Goal: Transaction & Acquisition: Book appointment/travel/reservation

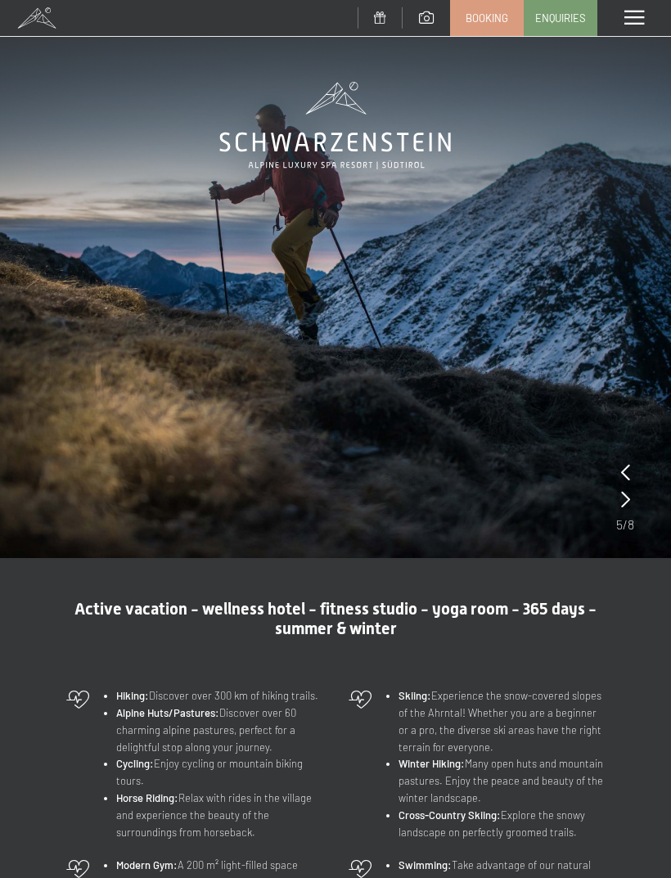
click at [634, 17] on span at bounding box center [634, 18] width 20 height 15
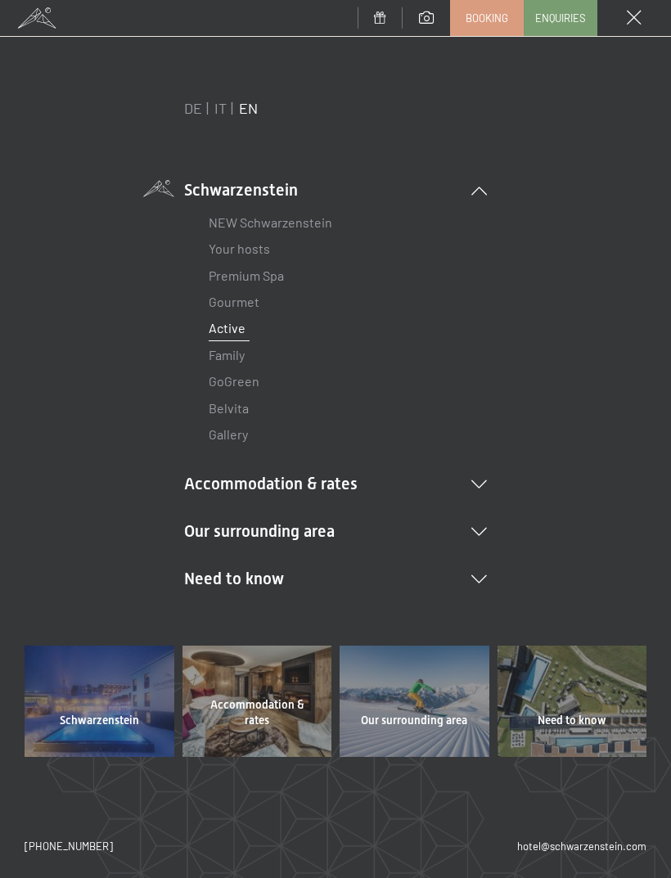
click at [227, 275] on link "Premium Spa" at bounding box center [246, 276] width 75 height 16
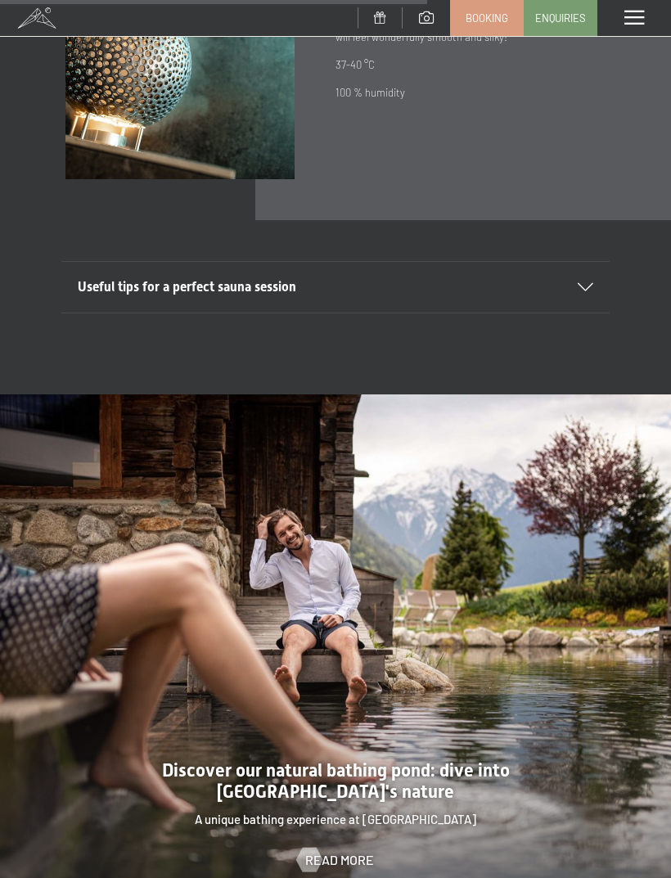
scroll to position [3922, 0]
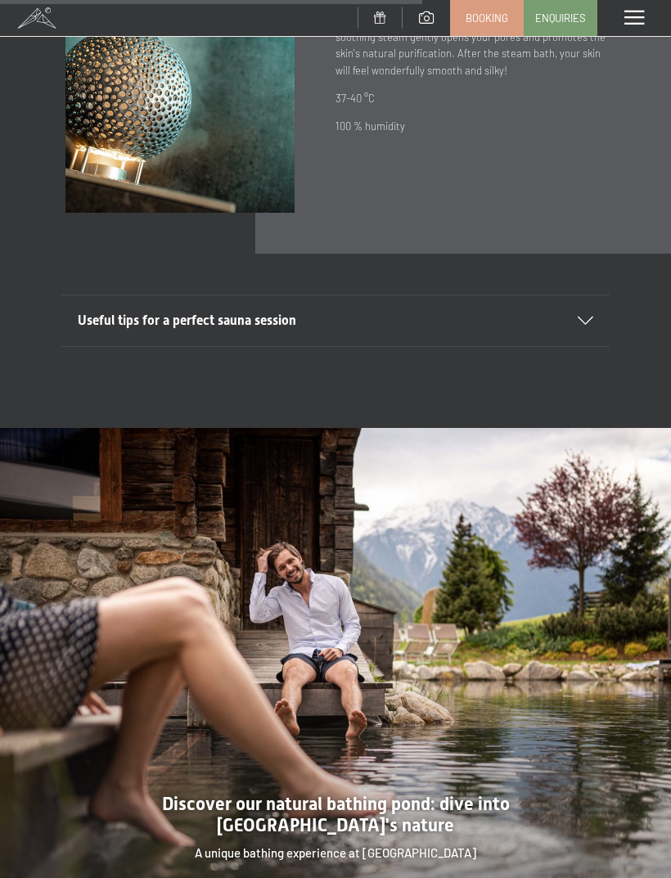
click at [632, 19] on span at bounding box center [634, 18] width 20 height 15
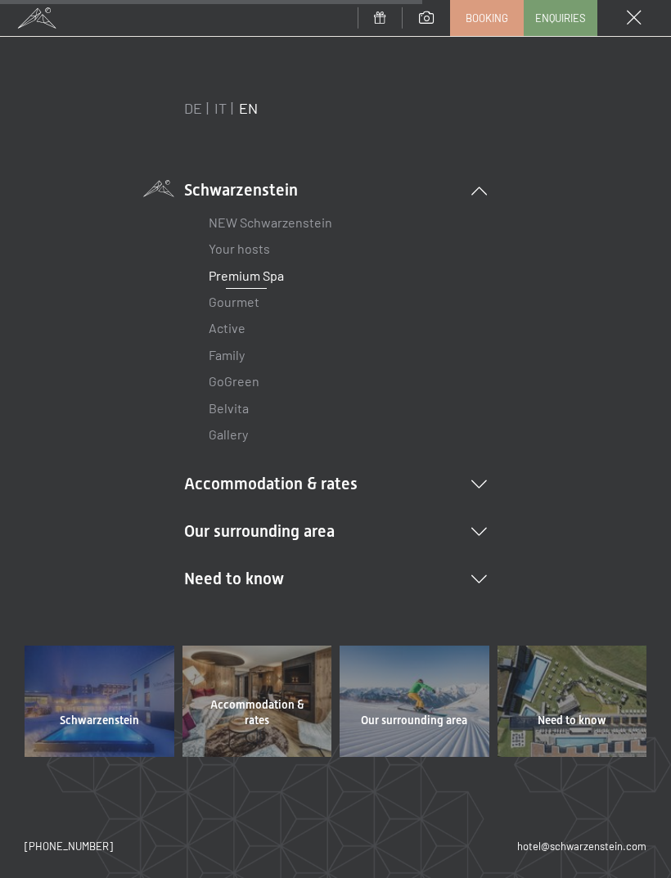
click at [217, 327] on link "Active" at bounding box center [227, 328] width 37 height 16
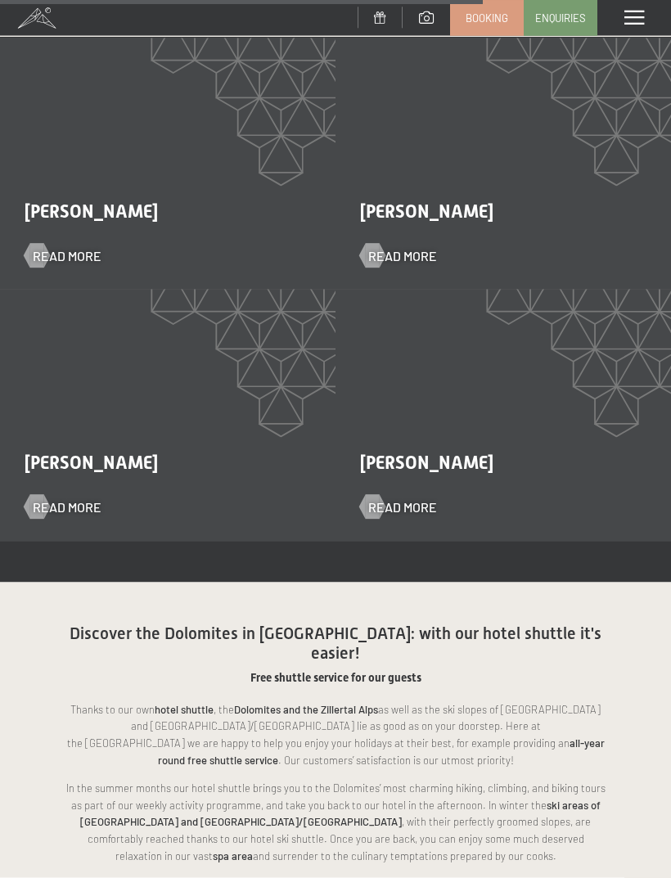
scroll to position [2596, 0]
click at [484, 22] on span "Booking" at bounding box center [487, 18] width 43 height 15
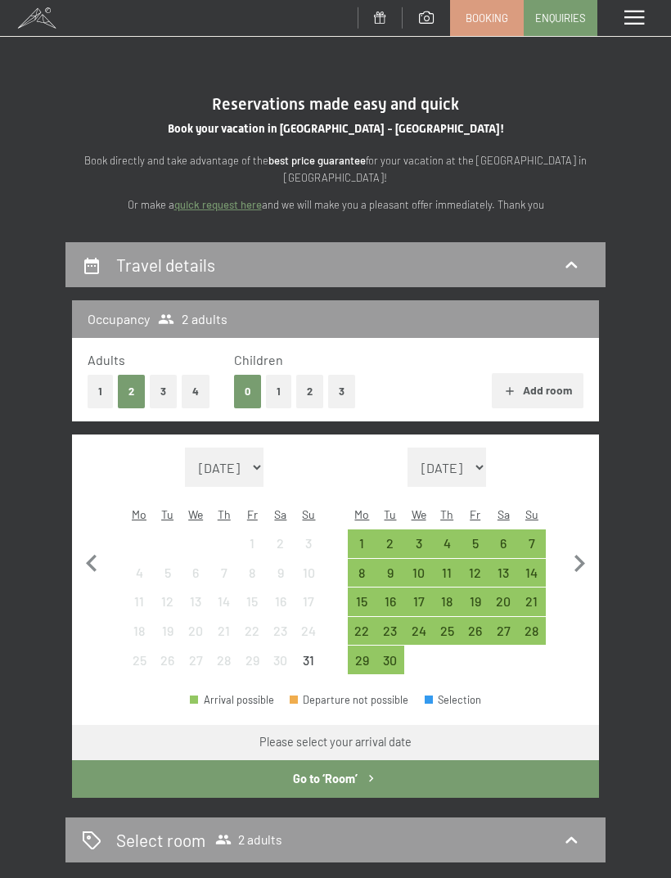
click at [573, 554] on icon "button" at bounding box center [579, 564] width 34 height 34
select select "2025-09-01"
select select "2025-10-01"
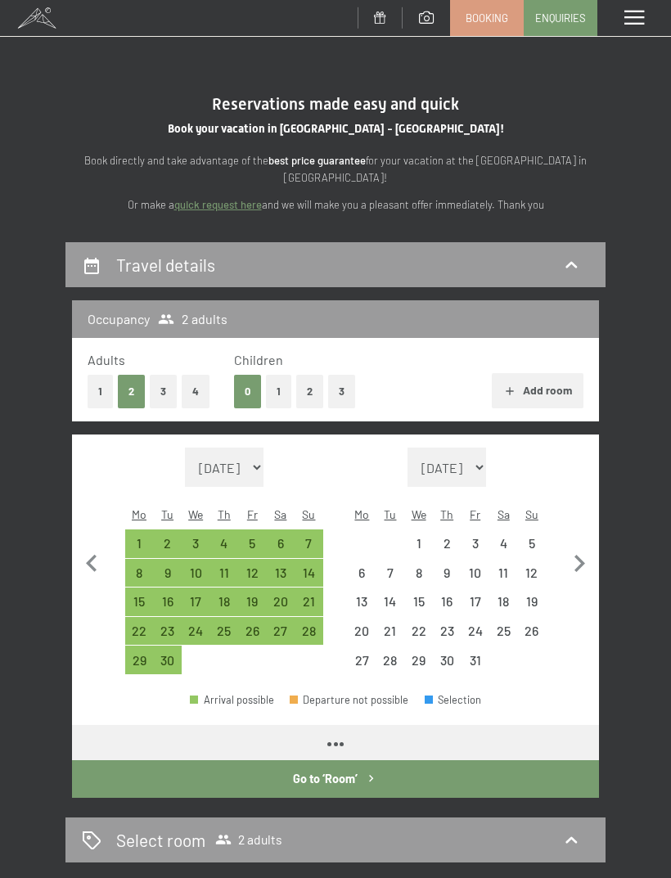
click at [573, 553] on icon "button" at bounding box center [579, 564] width 34 height 34
select select "2025-10-01"
select select "2025-11-01"
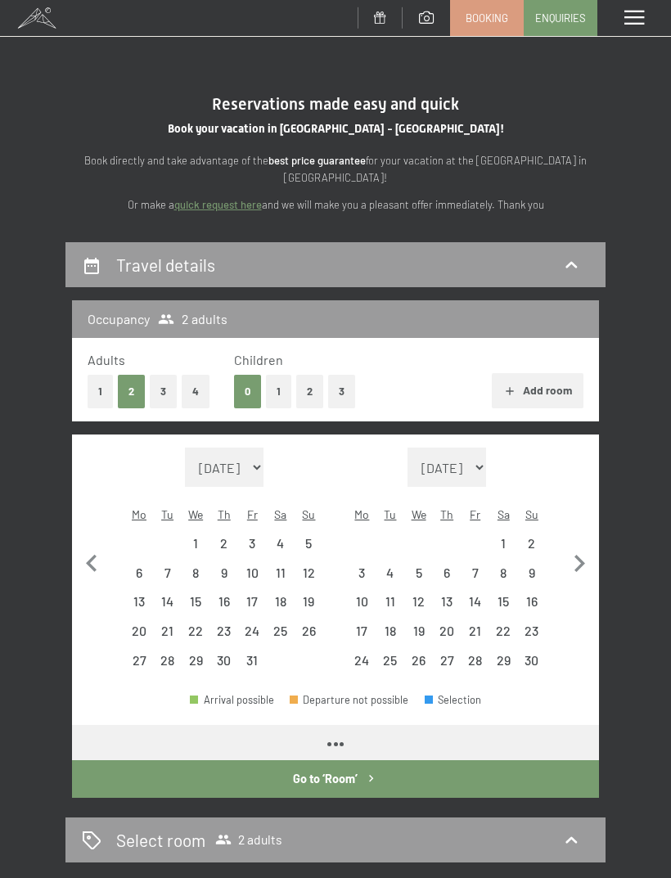
select select "2025-10-01"
select select "2025-11-01"
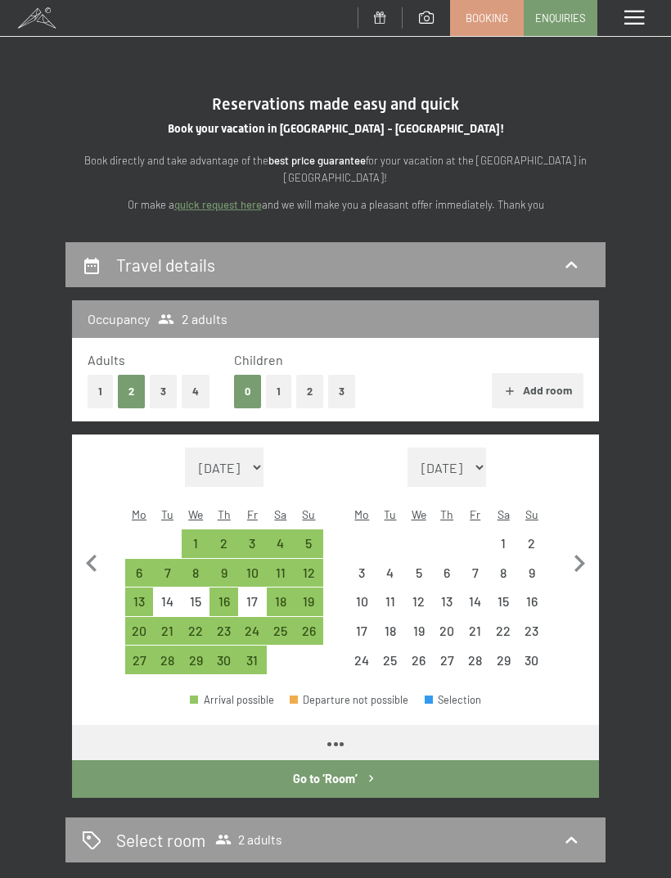
select select "2025-10-01"
select select "2025-11-01"
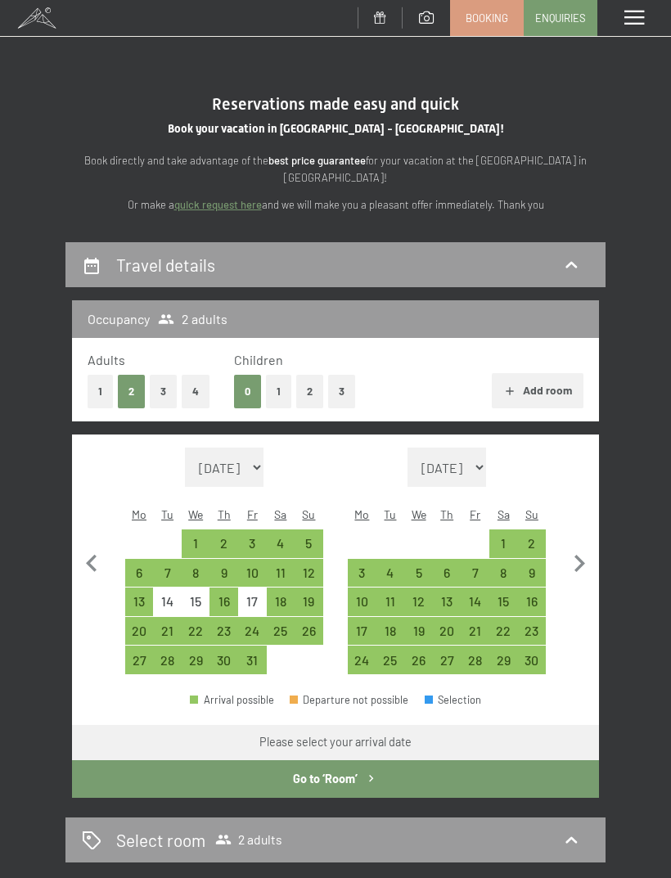
click at [579, 551] on icon "button" at bounding box center [579, 564] width 34 height 34
select select "2025-11-01"
select select "2025-12-01"
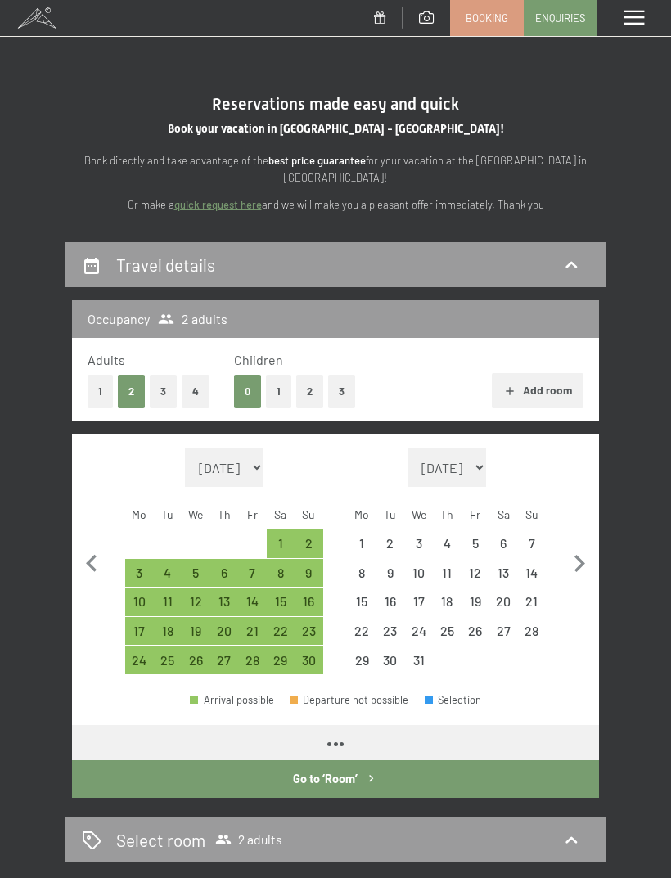
select select "2025-11-01"
select select "2025-12-01"
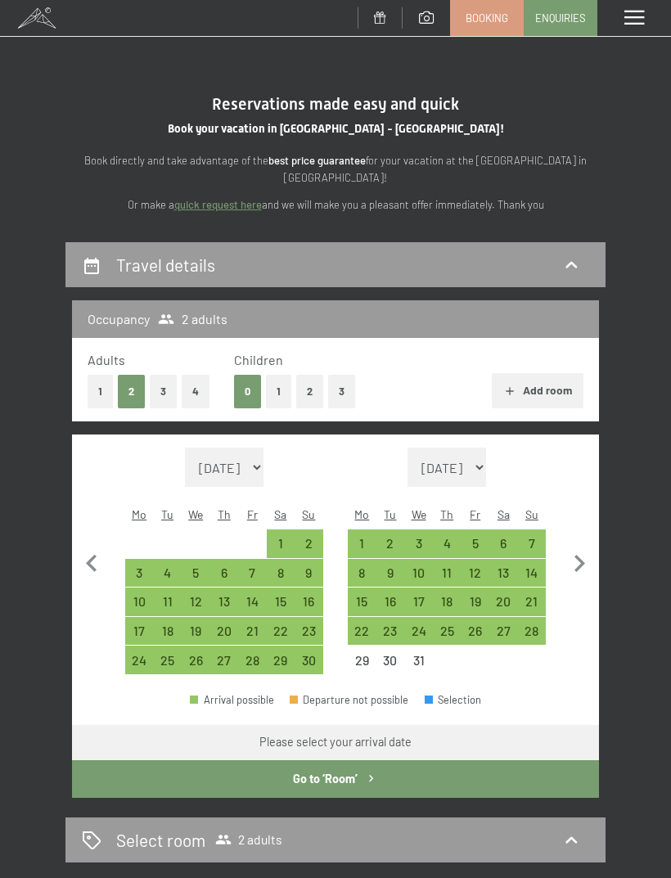
click at [502, 566] on div "13" at bounding box center [503, 578] width 25 height 25
select select "2025-11-01"
select select "2025-12-01"
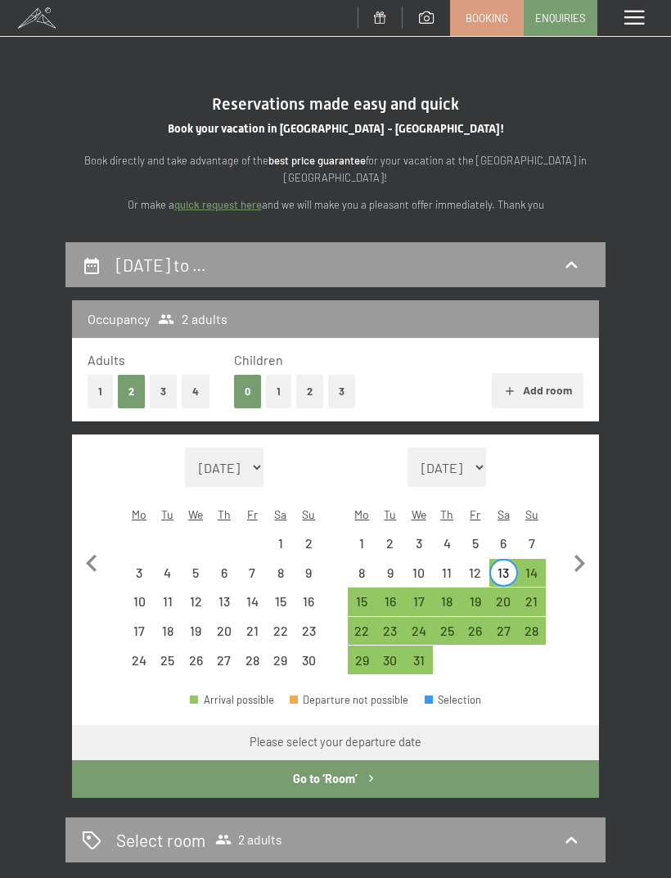
click at [471, 595] on div "19" at bounding box center [474, 607] width 25 height 25
select select "2025-11-01"
select select "2025-12-01"
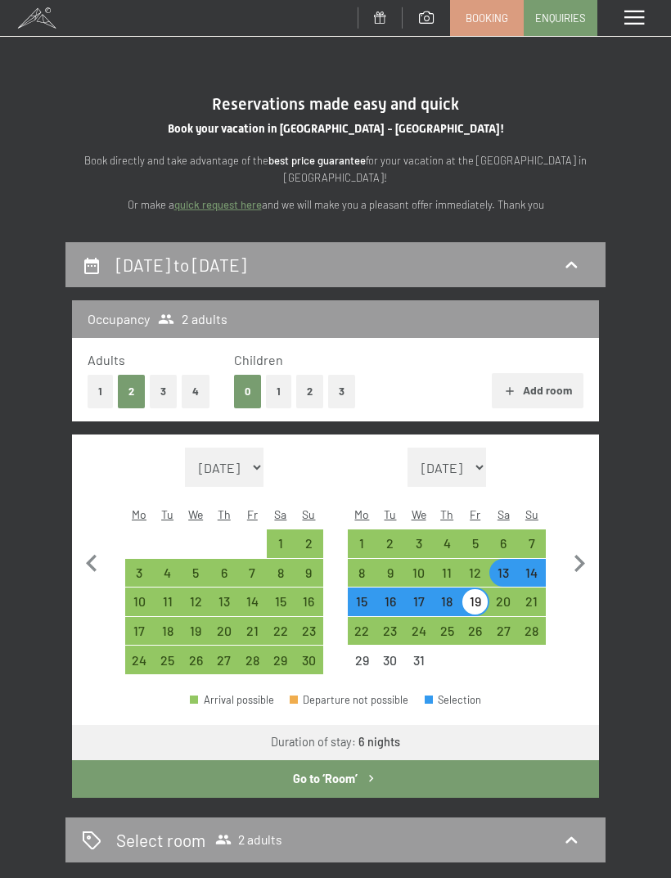
click at [313, 760] on button "Go to ‘Room’" at bounding box center [335, 779] width 527 height 38
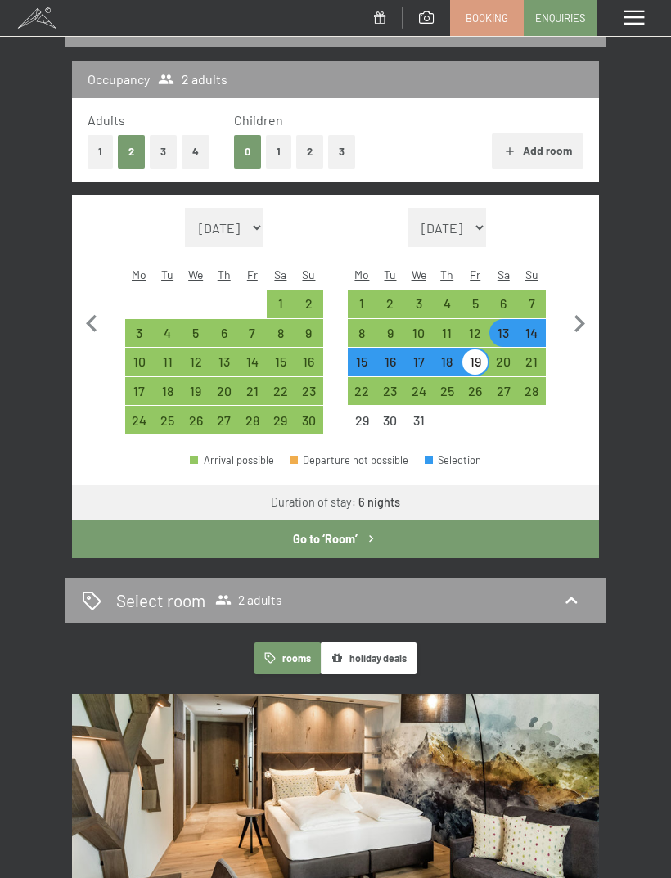
select select "2025-11-01"
select select "2025-12-01"
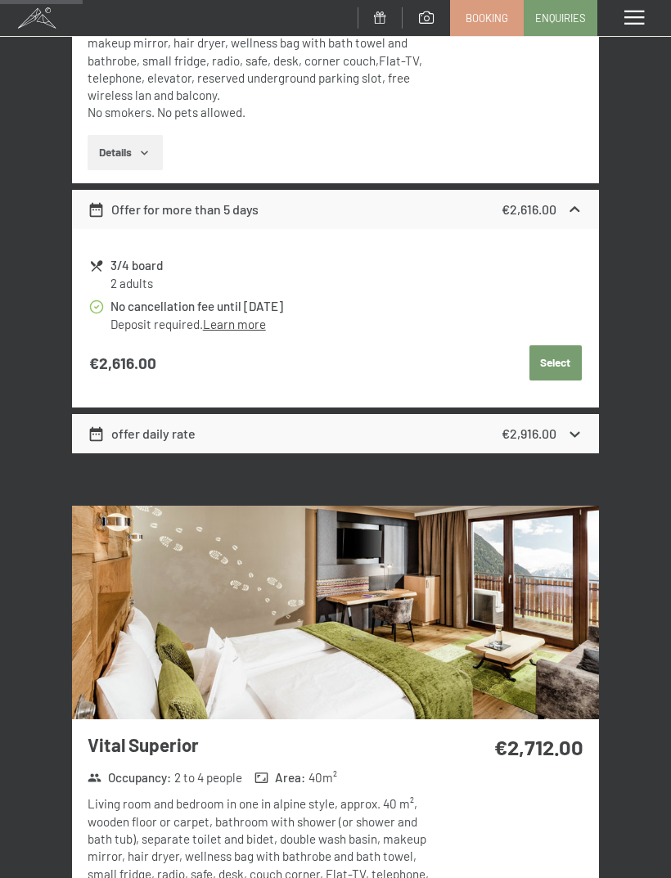
scroll to position [713, 0]
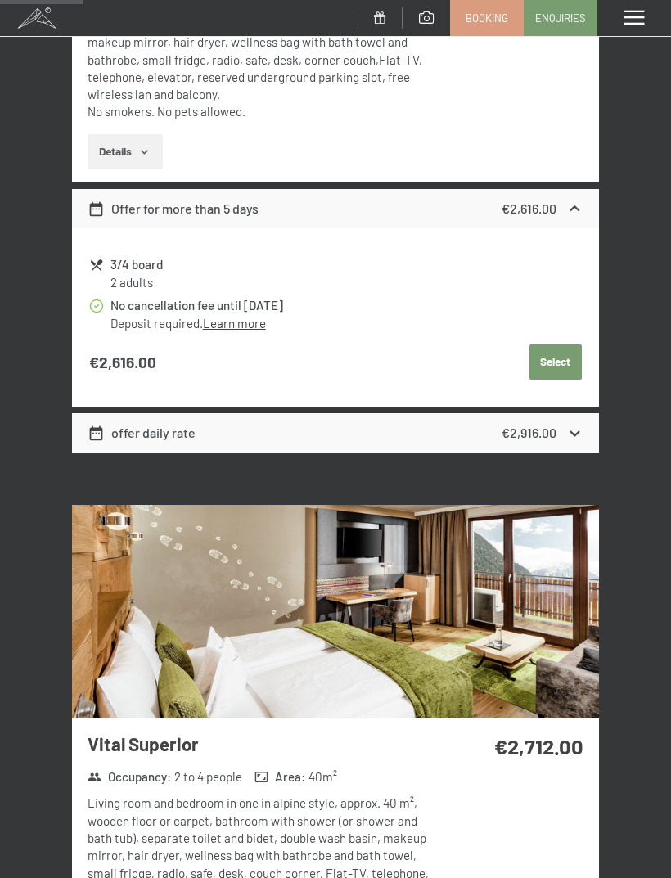
click at [571, 425] on icon at bounding box center [574, 433] width 17 height 17
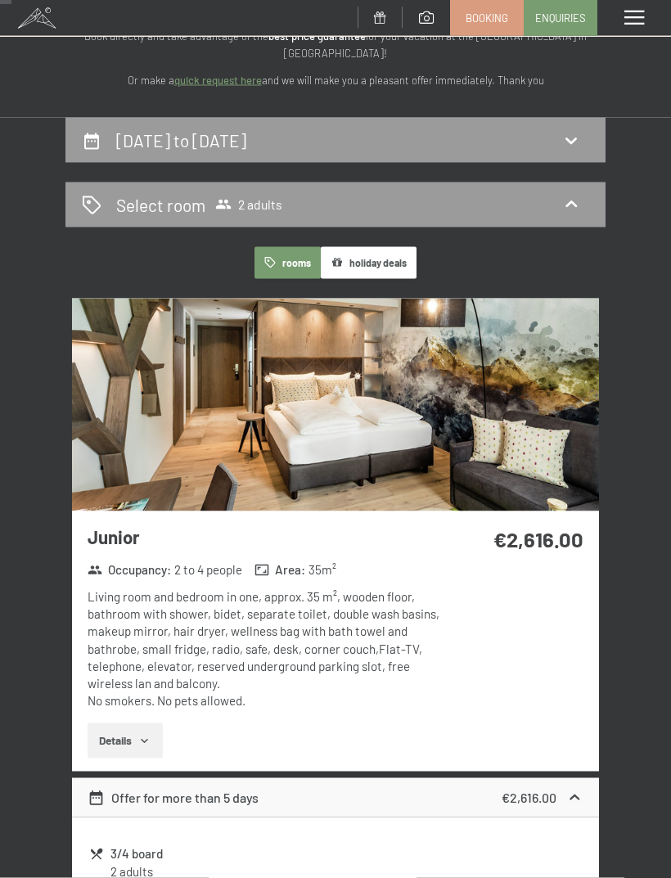
scroll to position [128, 0]
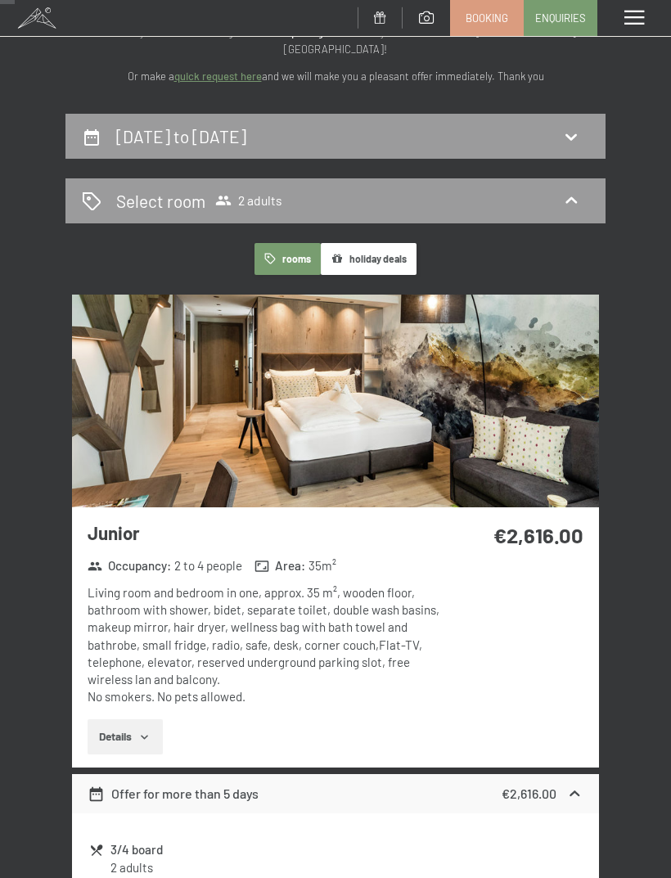
click at [122, 734] on button "Details" at bounding box center [125, 737] width 74 height 36
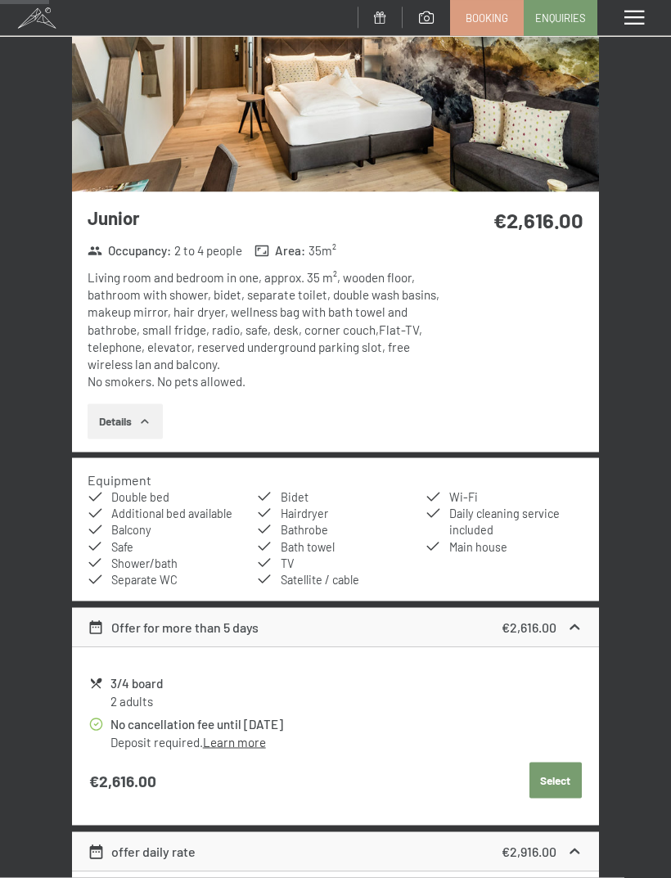
scroll to position [444, 0]
click at [550, 774] on button "Select" at bounding box center [555, 780] width 52 height 36
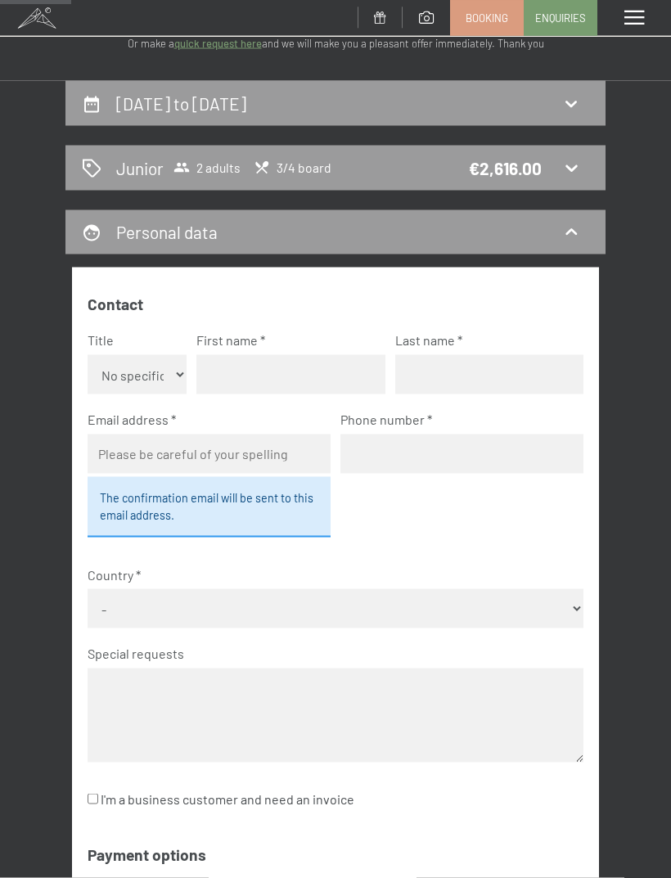
scroll to position [151, 0]
